Goal: Information Seeking & Learning: Learn about a topic

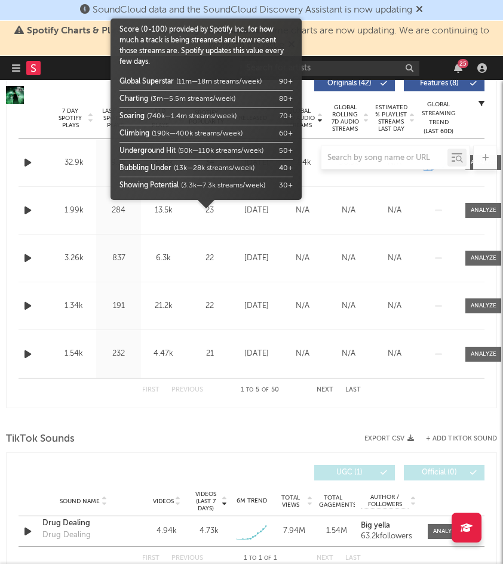
select select "1w"
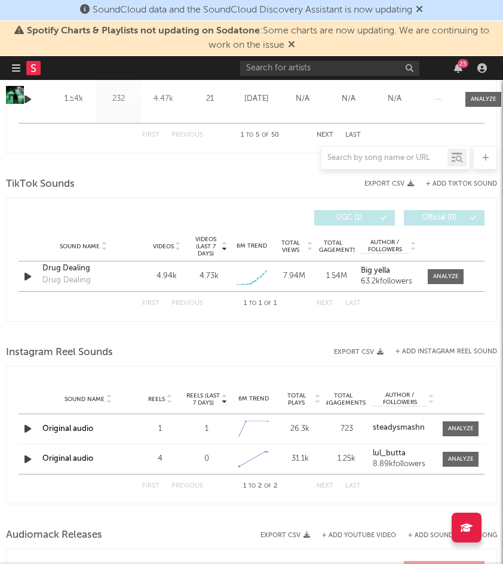
scroll to position [837, 0]
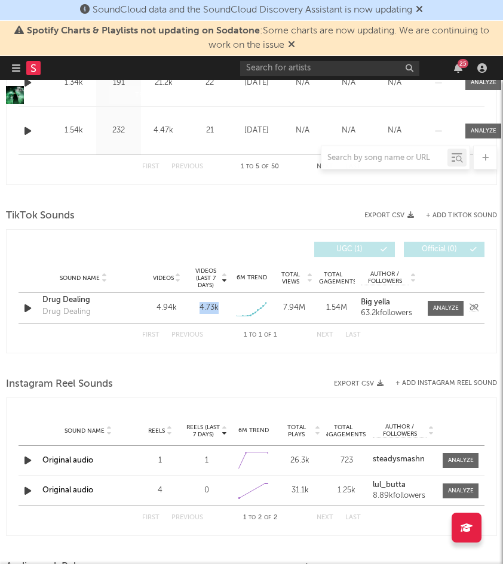
drag, startPoint x: 222, startPoint y: 279, endPoint x: 196, endPoint y: 281, distance: 25.7
click at [196, 302] on div "4.73k" at bounding box center [209, 308] width 36 height 12
copy div "4.73k"
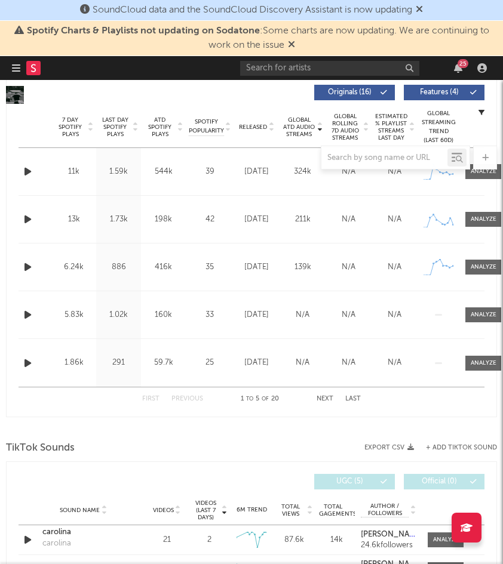
select select "6m"
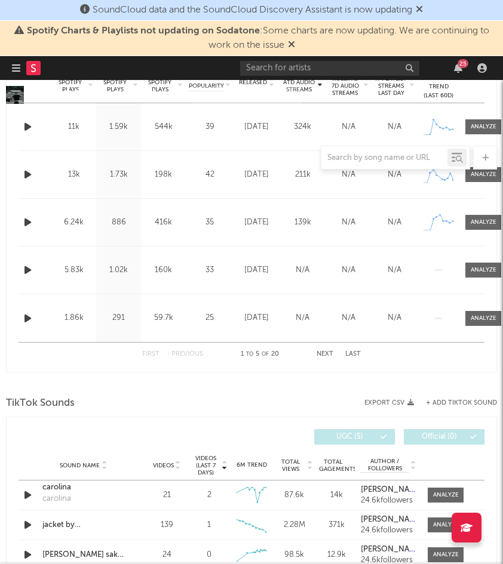
scroll to position [1276, 0]
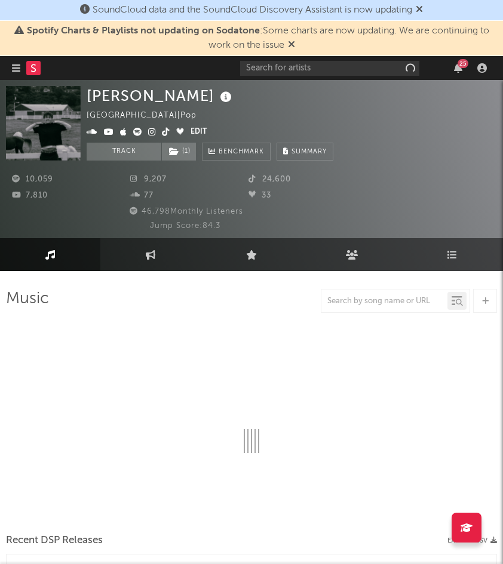
select select "6m"
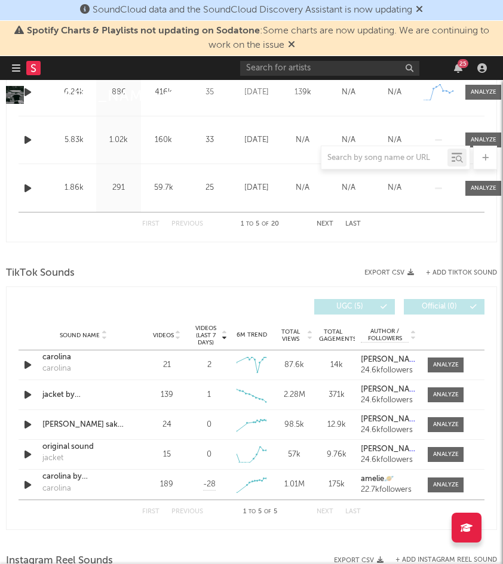
scroll to position [779, 0]
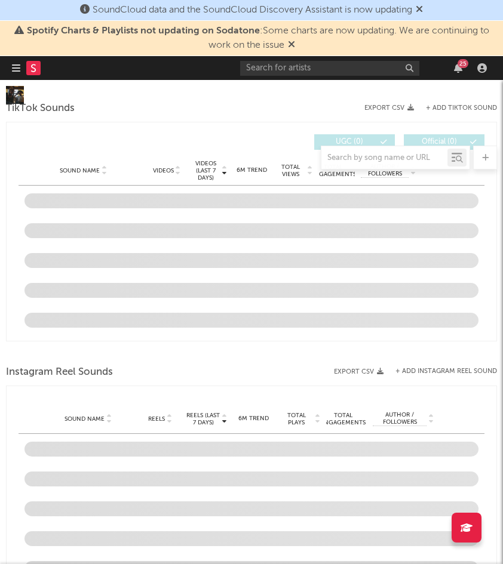
scroll to position [850, 0]
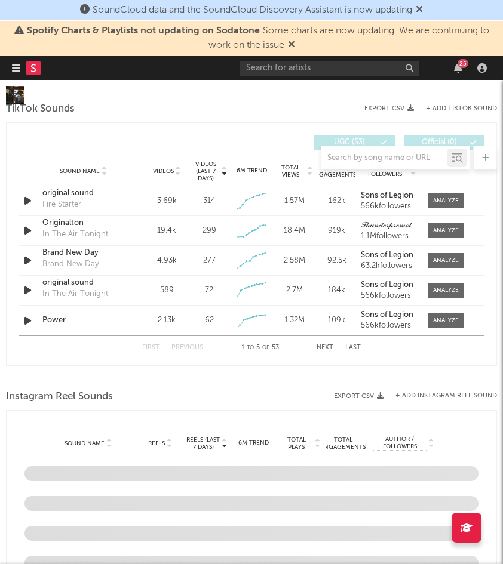
select select "6m"
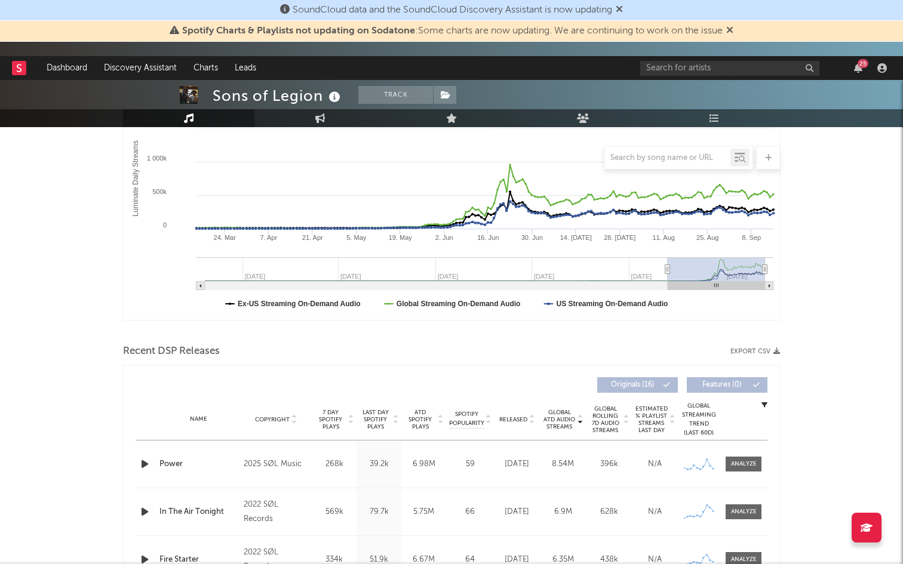
scroll to position [0, 0]
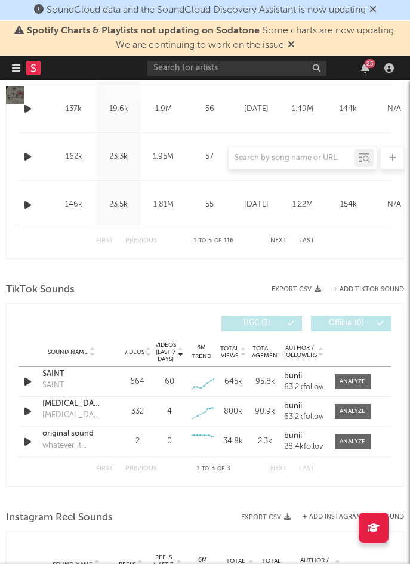
scroll to position [763, 0]
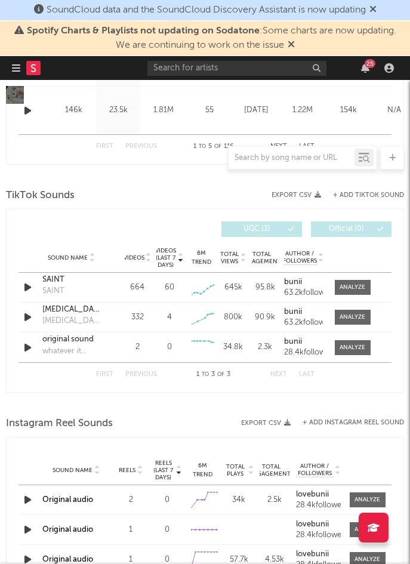
select select "6m"
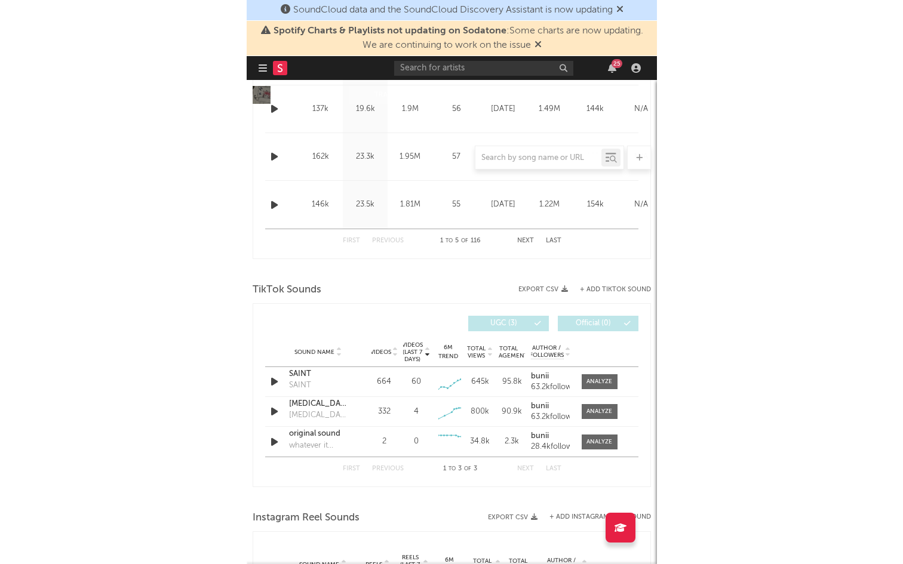
scroll to position [692, 0]
